Goal: Task Accomplishment & Management: Use online tool/utility

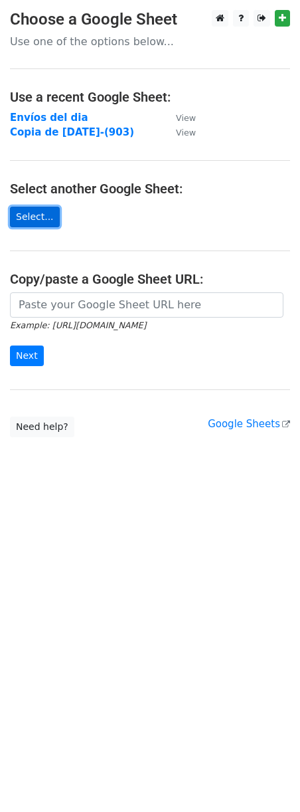
click at [40, 219] on link "Select..." at bounding box center [35, 217] width 50 height 21
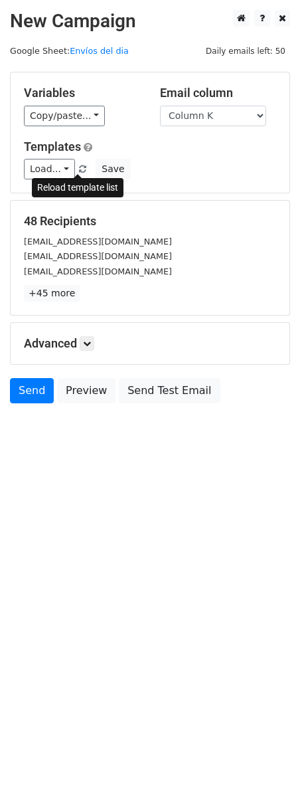
click at [80, 167] on span at bounding box center [82, 169] width 7 height 9
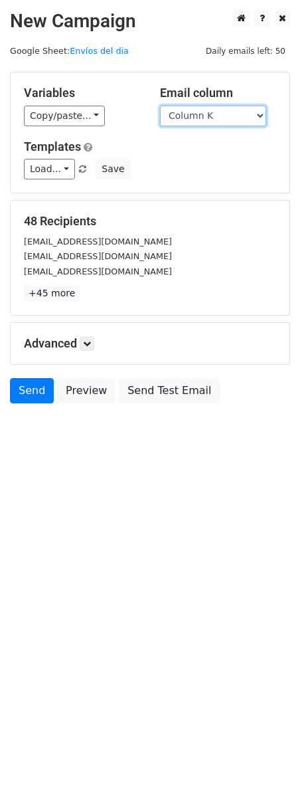
click at [254, 114] on select "Column A Column B Column C Column D Column E Column F Column G Column H Column …" at bounding box center [213, 116] width 106 height 21
click at [160, 106] on select "Column A Column B Column C Column D Column E Column F Column G Column H Column …" at bounding box center [213, 116] width 106 height 21
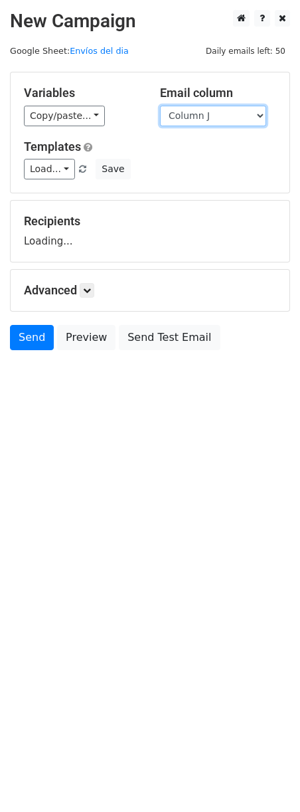
click at [259, 115] on select "Column A Column B Column C Column D Column E Column F Column G Column H Column …" at bounding box center [213, 116] width 106 height 21
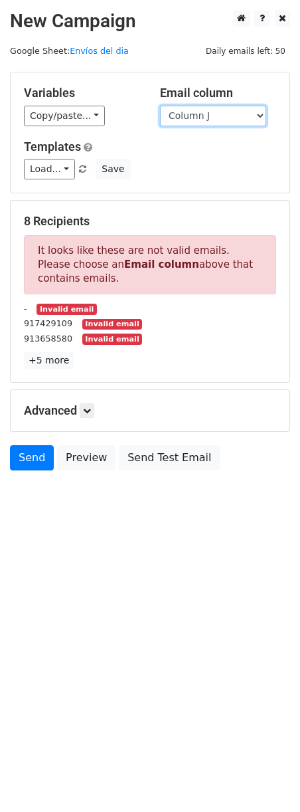
select select "Column K"
click at [160, 106] on select "Column A Column B Column C Column D Column E Column F Column G Column H Column …" at bounding box center [213, 116] width 106 height 21
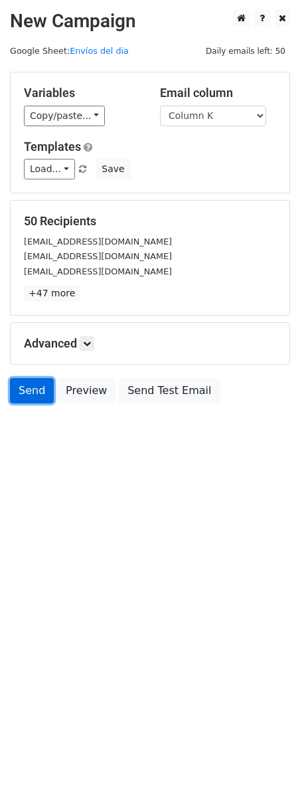
click at [37, 395] on link "Send" at bounding box center [32, 390] width 44 height 25
